Goal: Book appointment/travel/reservation

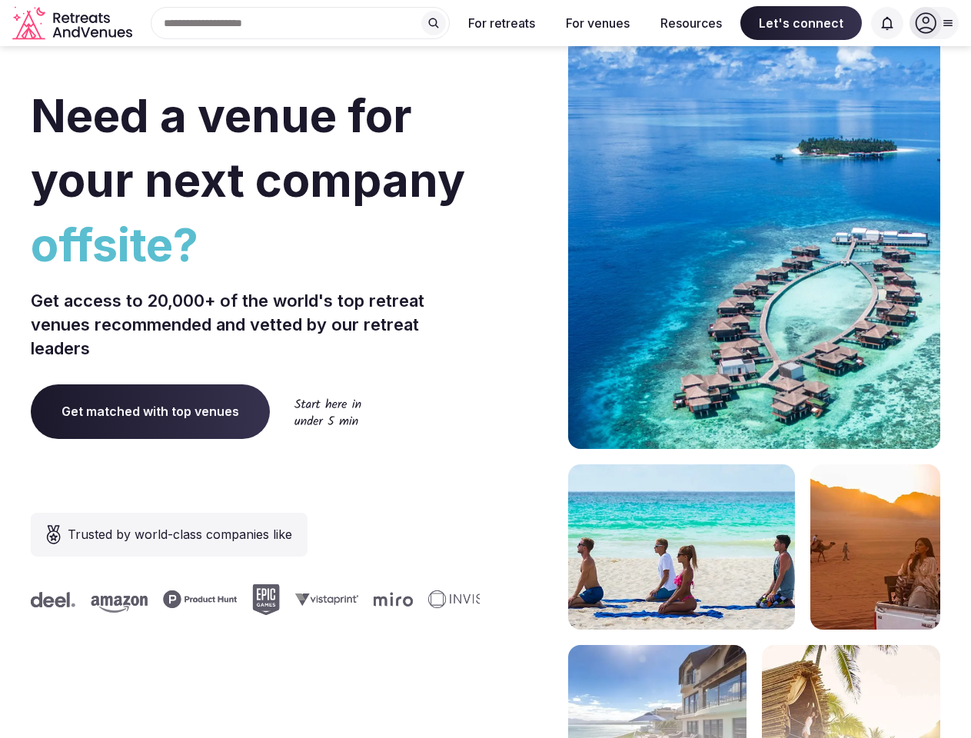
click at [485, 369] on div "Need a venue for your next company offsite? Get access to 20,000+ of the world'…" at bounding box center [485, 460] width 909 height 926
click at [301, 23] on div "Search Popular Destinations [GEOGRAPHIC_DATA], [GEOGRAPHIC_DATA] [GEOGRAPHIC_DA…" at bounding box center [293, 23] width 311 height 32
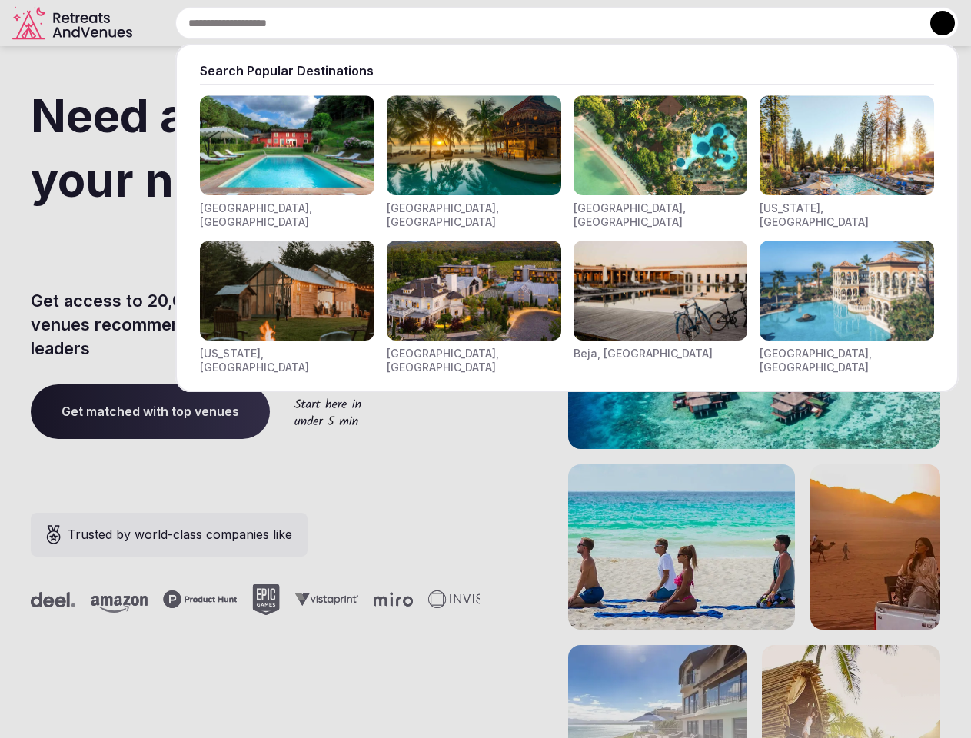
click at [434, 23] on input "text" at bounding box center [566, 23] width 783 height 32
click at [502, 23] on input "text" at bounding box center [566, 23] width 783 height 32
click at [597, 23] on input "text" at bounding box center [566, 23] width 783 height 32
click at [691, 23] on input "text" at bounding box center [566, 23] width 783 height 32
click at [801, 23] on input "text" at bounding box center [566, 23] width 783 height 32
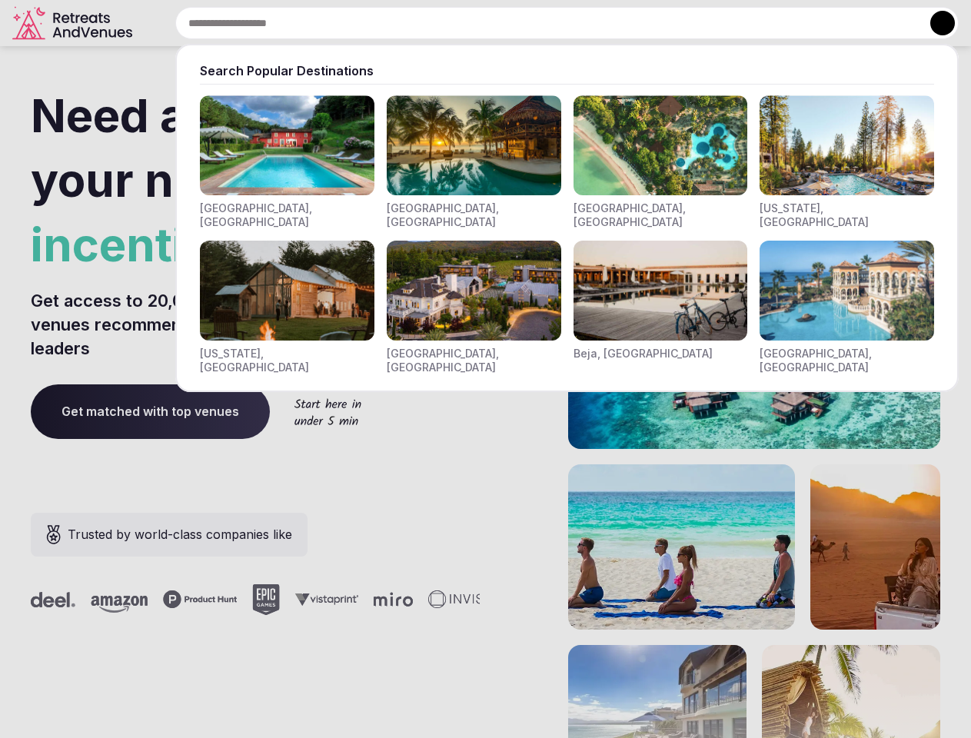
click at [887, 23] on input "text" at bounding box center [566, 23] width 783 height 32
click at [934, 23] on button at bounding box center [942, 23] width 25 height 25
